Goal: Find specific page/section: Find specific page/section

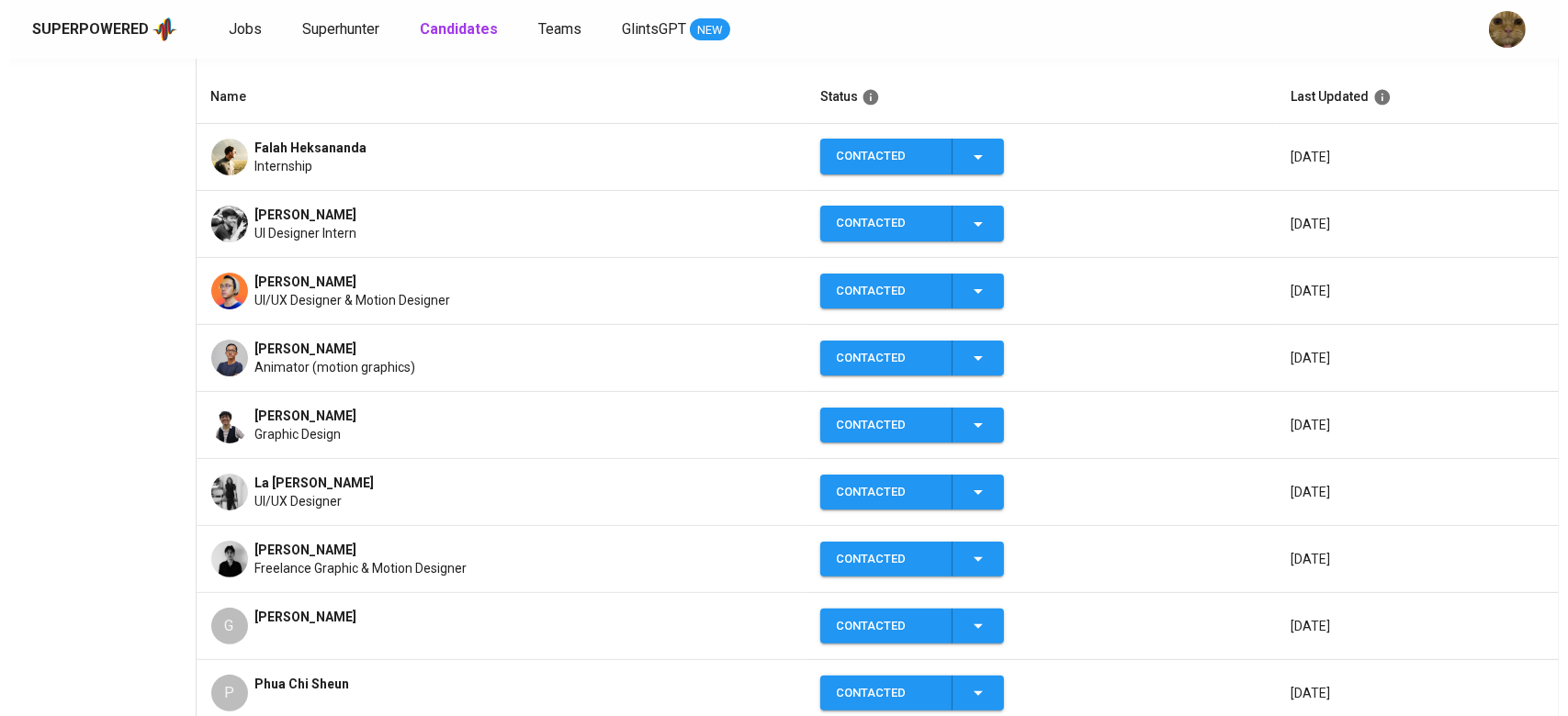
scroll to position [316, 0]
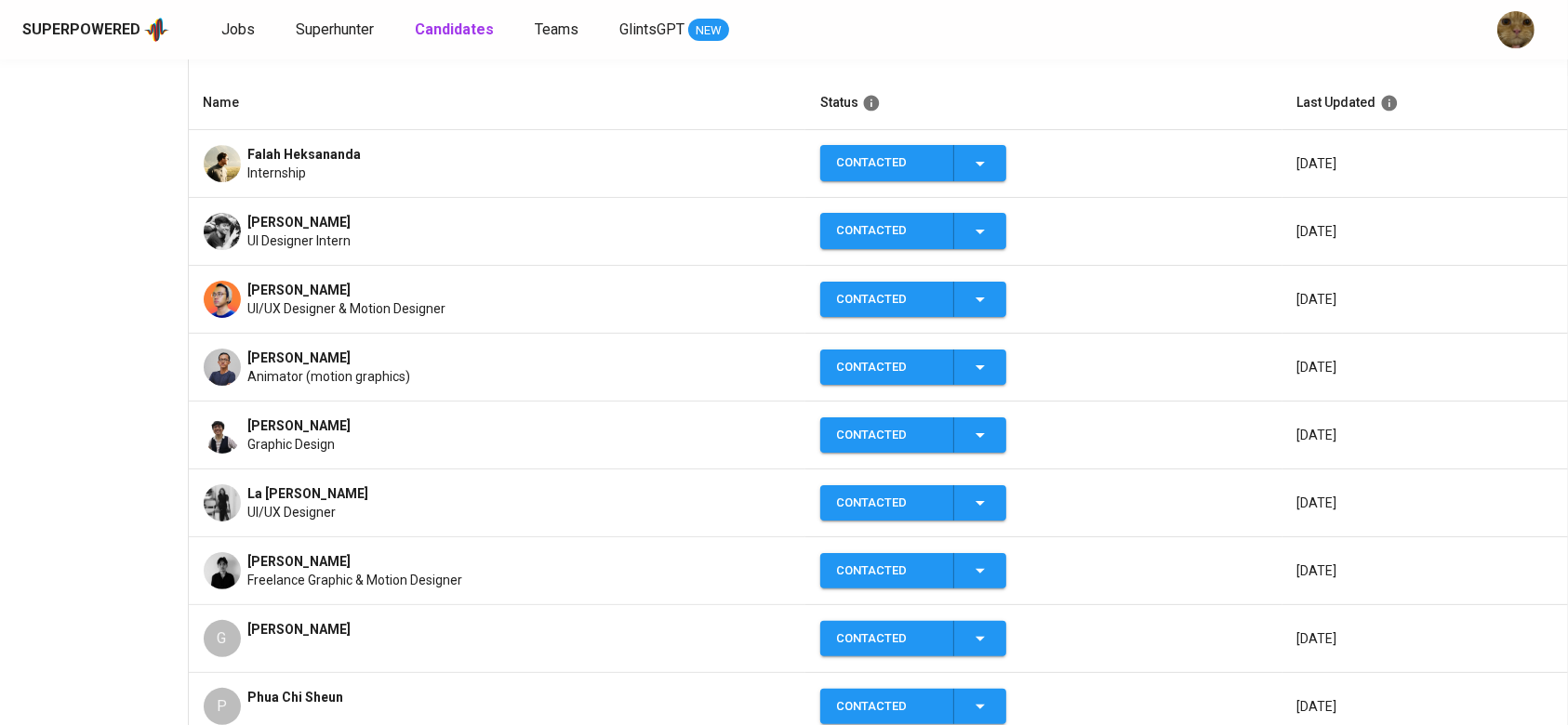
click at [352, 216] on span "[PERSON_NAME]" at bounding box center [300, 222] width 104 height 19
